Goal: Task Accomplishment & Management: Manage account settings

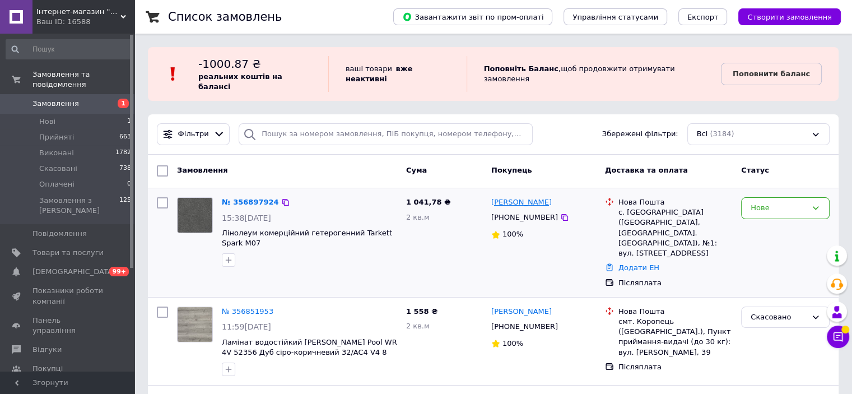
click at [514, 197] on link "[PERSON_NAME]" at bounding box center [521, 202] width 61 height 11
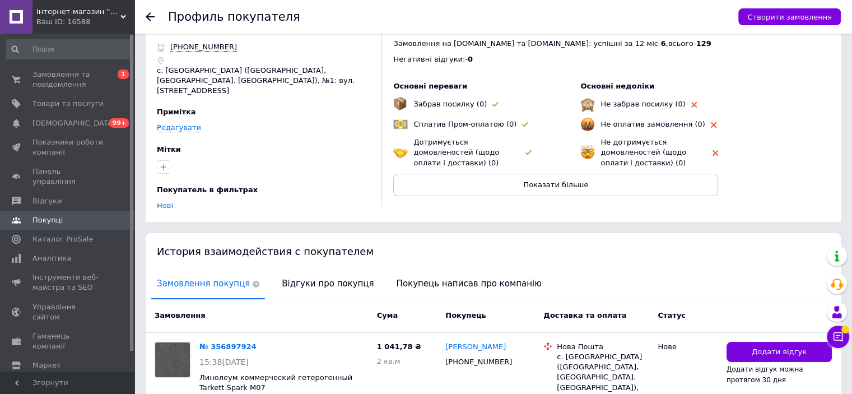
scroll to position [56, 0]
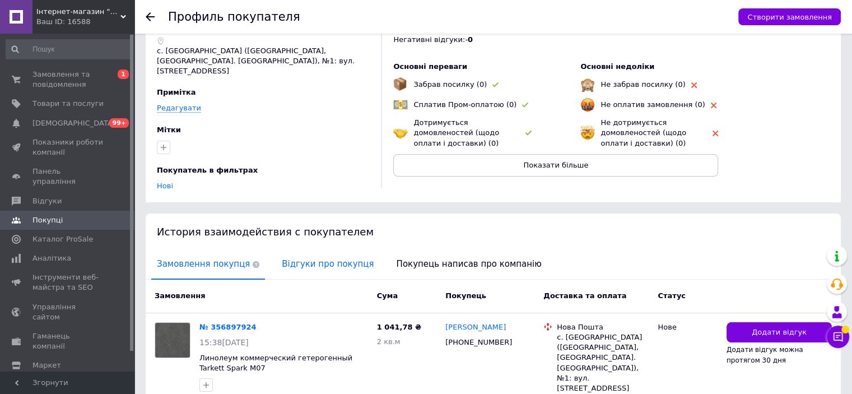
click at [318, 256] on span "Відгуки про покупця" at bounding box center [327, 264] width 103 height 29
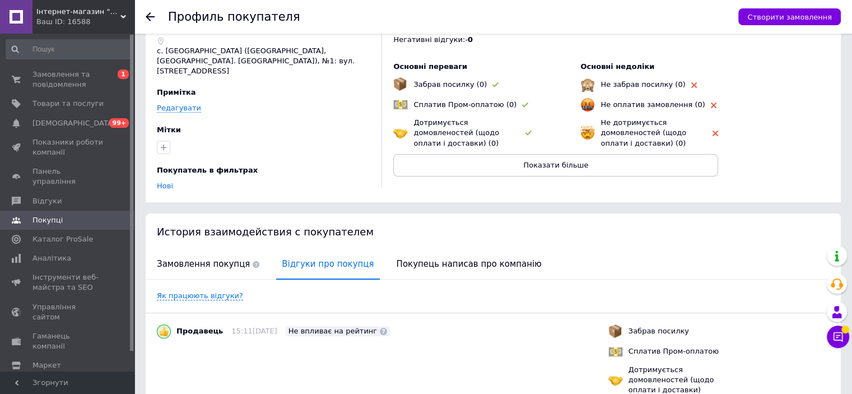
scroll to position [0, 0]
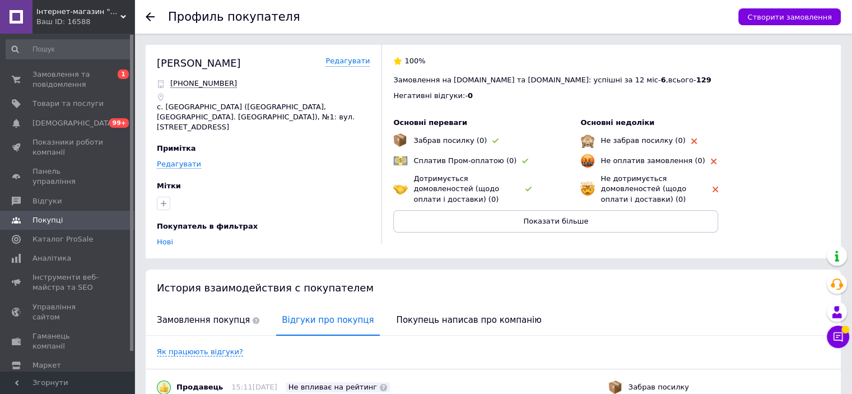
click at [152, 12] on icon at bounding box center [150, 16] width 9 height 9
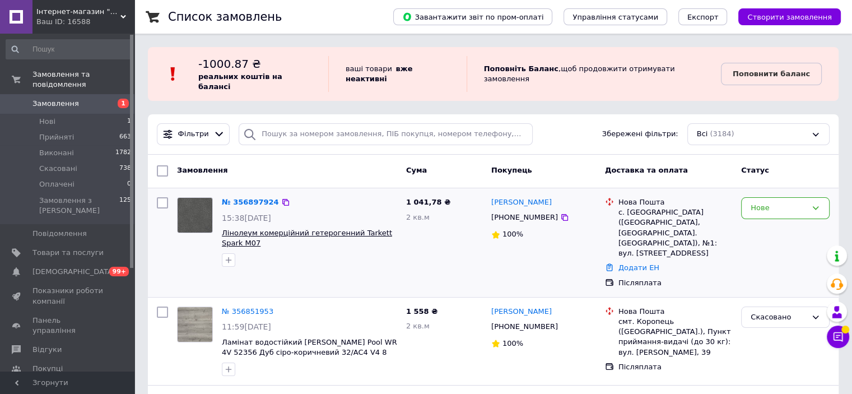
click at [295, 229] on span "Лінолеум комерційний гетерогенний Tarkett Spark M07" at bounding box center [307, 238] width 170 height 19
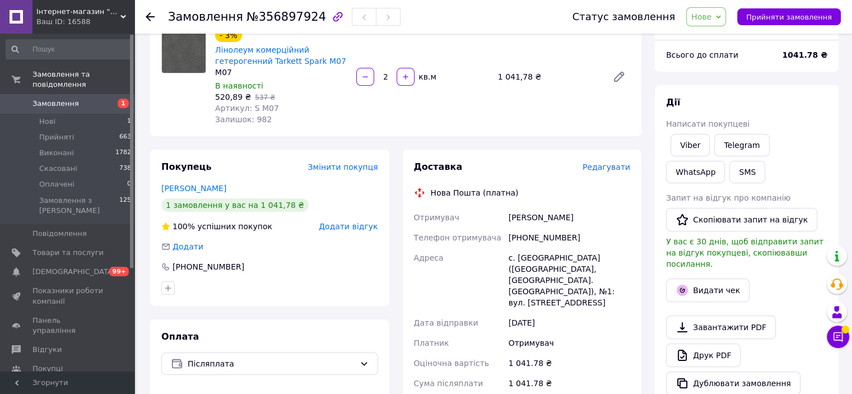
scroll to position [112, 0]
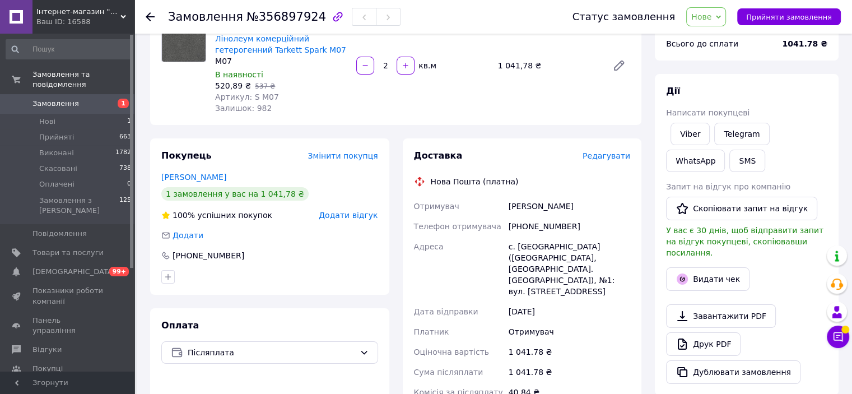
click at [50, 99] on span "Замовлення" at bounding box center [55, 104] width 47 height 10
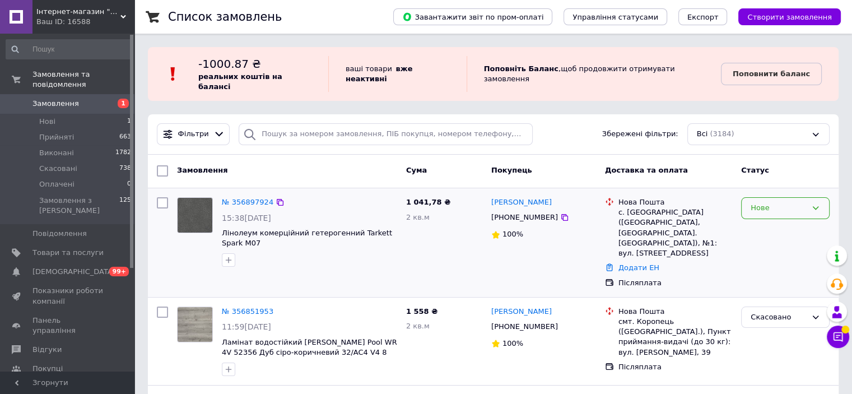
click at [789, 202] on div "Нове" at bounding box center [779, 208] width 56 height 12
drag, startPoint x: 771, startPoint y: 222, endPoint x: 646, endPoint y: 193, distance: 128.3
click at [761, 221] on li "Прийнято" at bounding box center [785, 231] width 87 height 21
click at [560, 213] on icon at bounding box center [564, 217] width 9 height 9
click at [303, 229] on span "Линолеум коммерческий гетерогенный Tarkett Spark M07" at bounding box center [298, 238] width 153 height 19
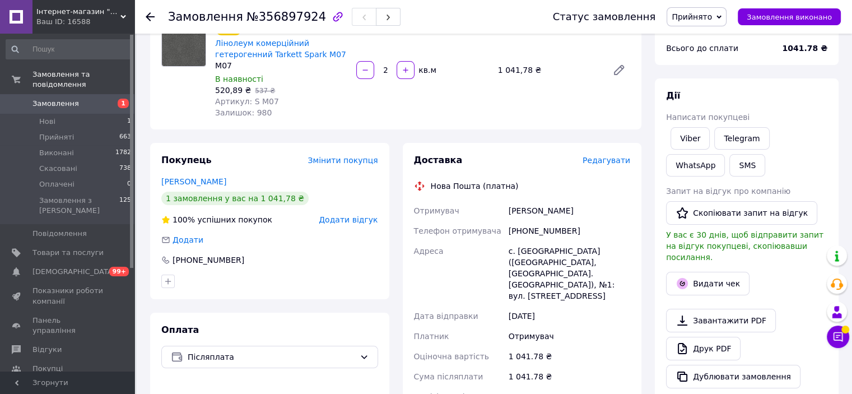
scroll to position [17, 0]
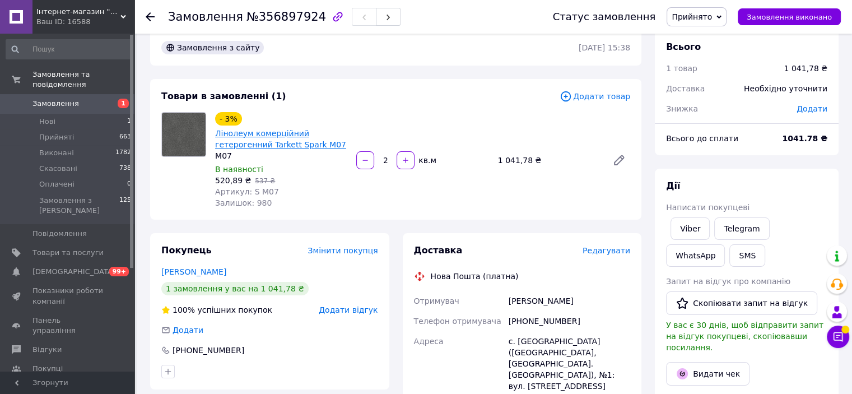
click at [262, 147] on link "Лінолеум комерційний гетерогенний Tarkett Spark M07" at bounding box center [280, 139] width 131 height 20
click at [56, 94] on link "Замовлення 1" at bounding box center [69, 103] width 138 height 19
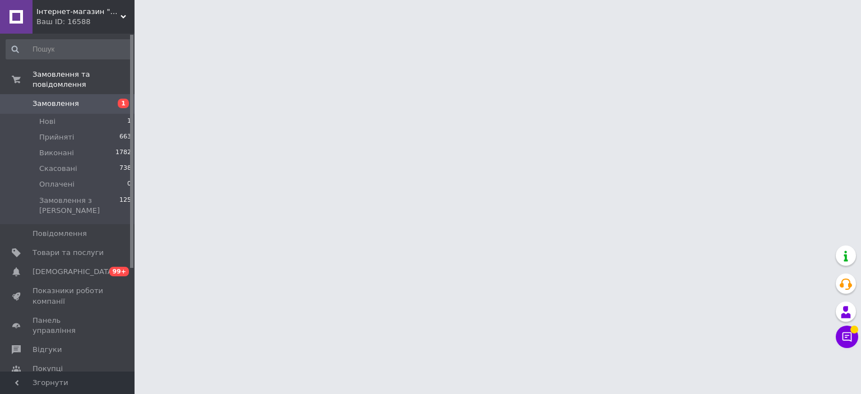
click at [58, 99] on span "Замовлення" at bounding box center [55, 104] width 47 height 10
